Goal: Information Seeking & Learning: Understand process/instructions

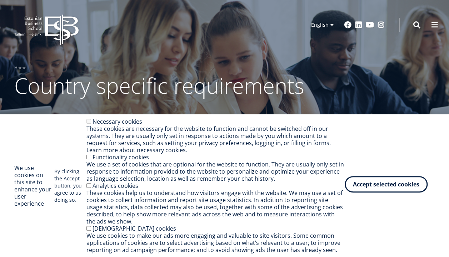
click at [367, 186] on button "Accept selected cookies" at bounding box center [386, 184] width 83 height 16
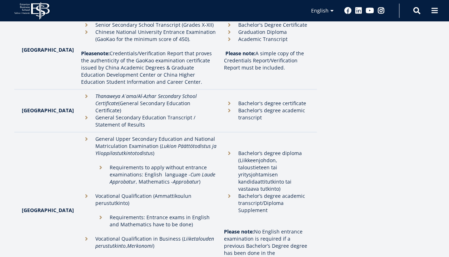
scroll to position [841, 0]
click at [121, 136] on p "General Upper Secondary Education and National Matriculation Examination ( Luki…" at bounding box center [155, 146] width 121 height 21
click at [95, 136] on p "General Upper Secondary Education and National Matriculation Examination ( Luki…" at bounding box center [155, 146] width 121 height 21
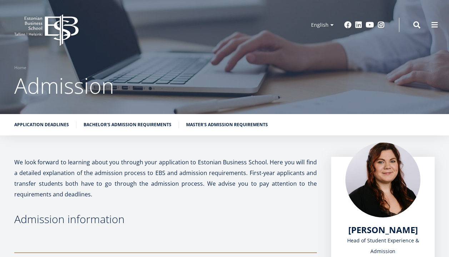
click at [161, 214] on h3 "Admission information" at bounding box center [165, 219] width 302 height 11
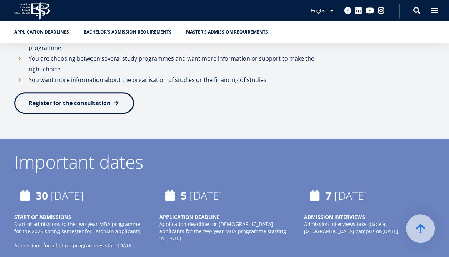
scroll to position [354, 0]
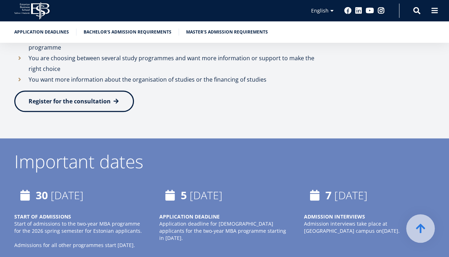
click at [106, 102] on span "Register for the consultation" at bounding box center [70, 101] width 82 height 8
